Goal: Task Accomplishment & Management: Manage account settings

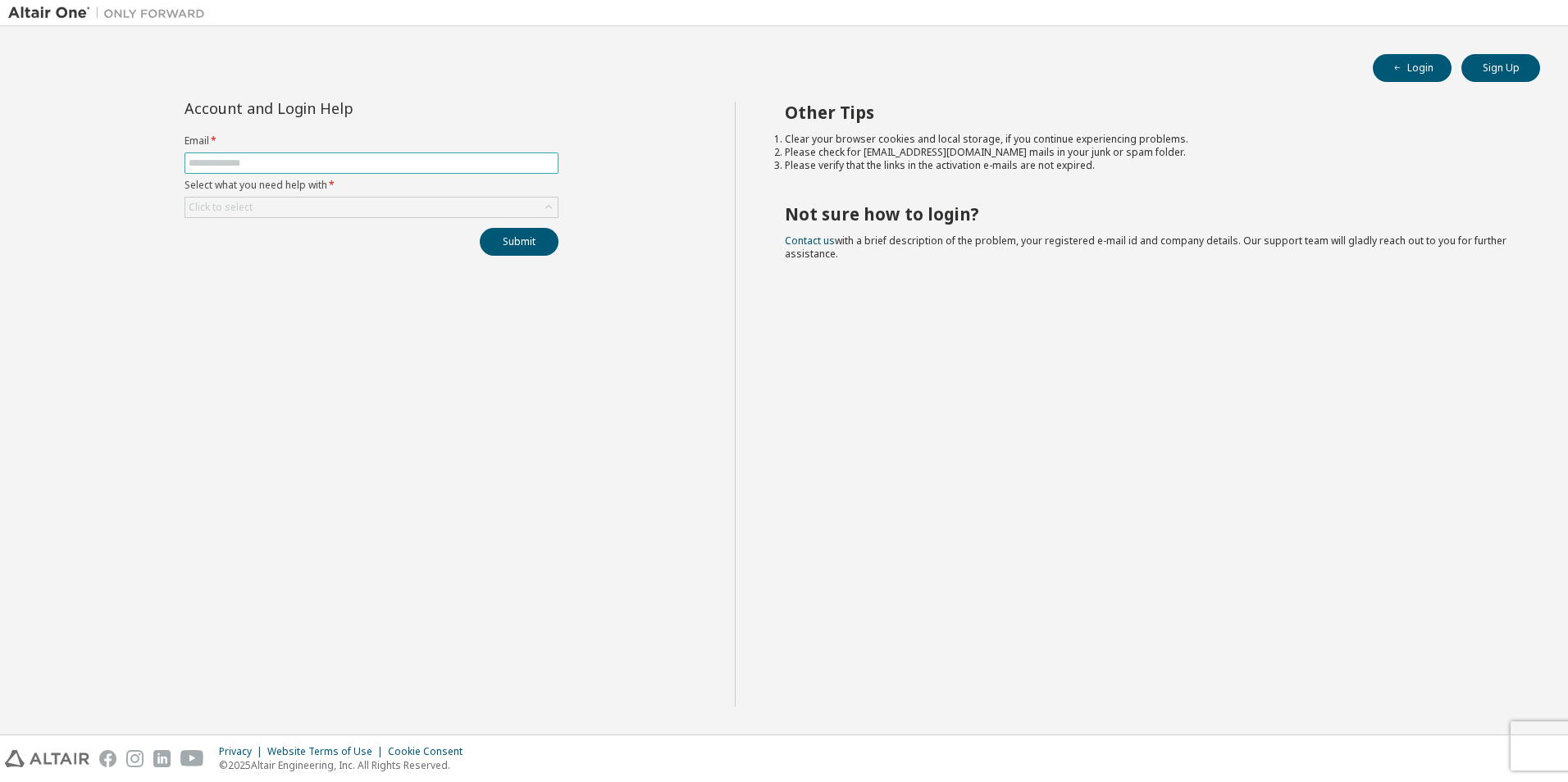
click at [359, 165] on input "text" at bounding box center [371, 163] width 366 height 13
type input "*"
type input "**********"
click at [422, 205] on div "Click to select" at bounding box center [371, 207] width 372 height 20
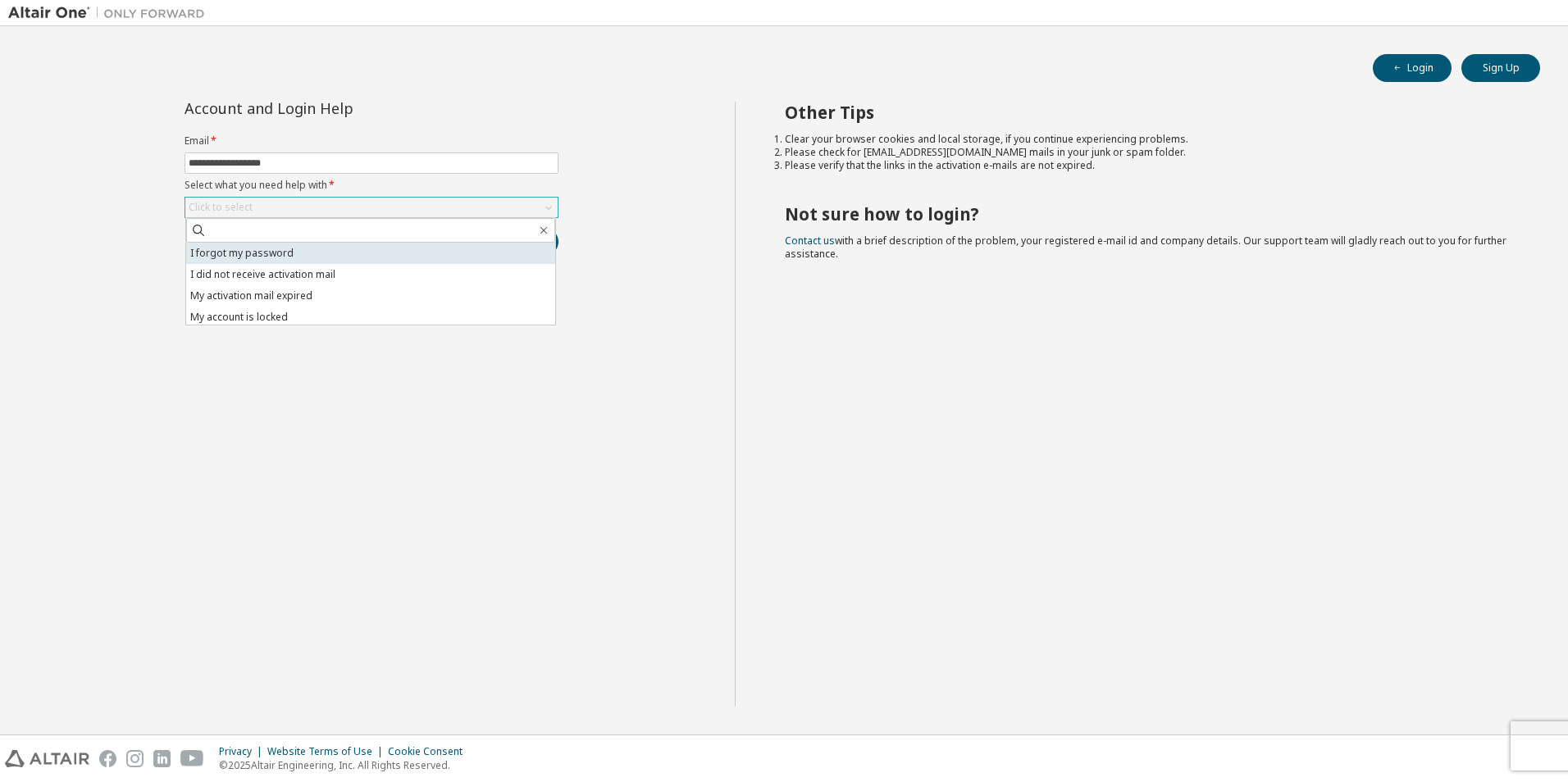
click at [369, 254] on li "I forgot my password" at bounding box center [371, 252] width 369 height 21
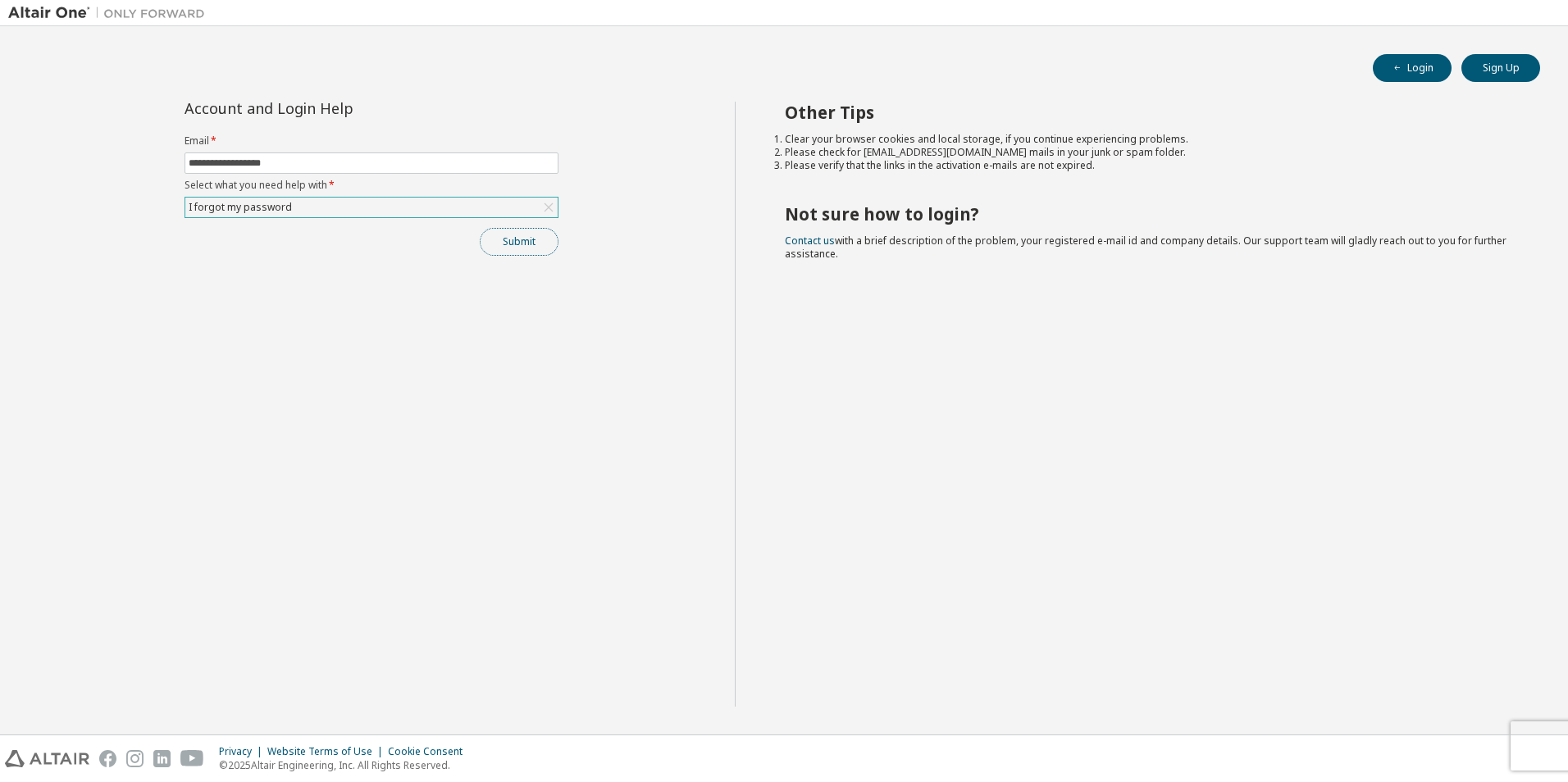
click at [528, 247] on button "Submit" at bounding box center [519, 242] width 79 height 28
